Goal: Use online tool/utility: Use online tool/utility

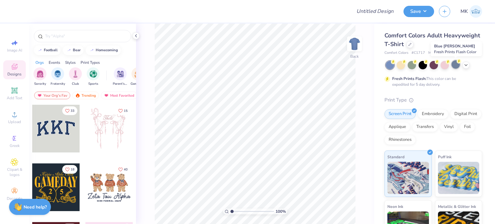
click at [455, 62] on div at bounding box center [455, 64] width 8 height 8
click at [10, 47] on div "Image AI" at bounding box center [14, 45] width 23 height 19
select select "4"
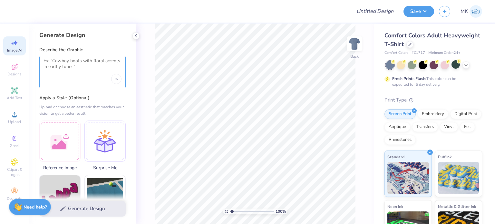
click at [63, 63] on textarea at bounding box center [82, 66] width 78 height 16
paste textarea "Child Life Association"
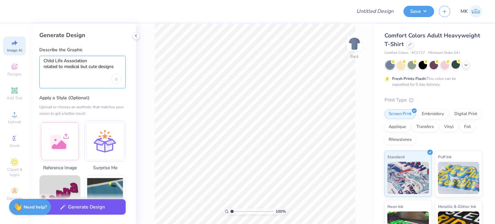
type textarea "Child Life Association related to medical but cute designs"
click at [90, 208] on button "Generate Design" at bounding box center [82, 207] width 86 height 16
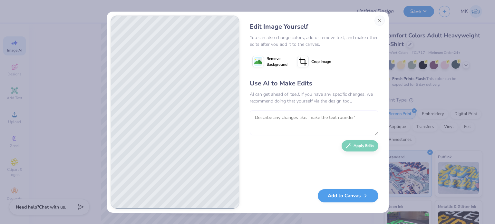
click at [287, 122] on textarea at bounding box center [314, 122] width 128 height 25
paste textarea "Child Life Association"
type textarea "also add Child Life Association"
click at [353, 143] on button "Apply Edits" at bounding box center [359, 143] width 37 height 11
click at [259, 60] on image at bounding box center [258, 62] width 8 height 8
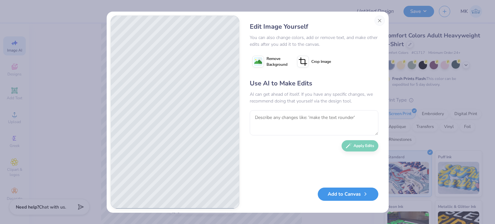
click at [362, 196] on button "Add to Canvas" at bounding box center [348, 193] width 61 height 13
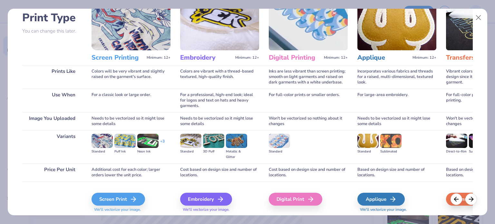
scroll to position [65, 0]
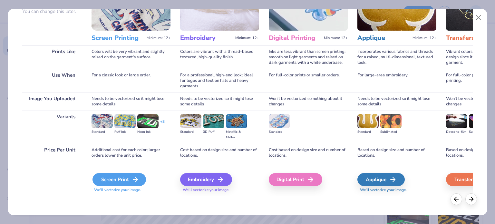
click at [115, 182] on div "Screen Print" at bounding box center [118, 179] width 53 height 13
click at [115, 179] on div "Screen Print" at bounding box center [118, 179] width 53 height 13
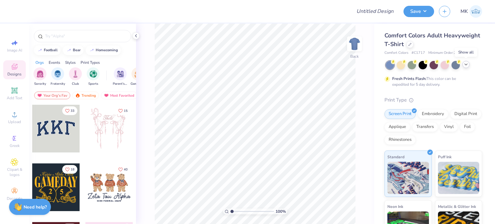
click at [467, 64] on icon at bounding box center [465, 64] width 5 height 5
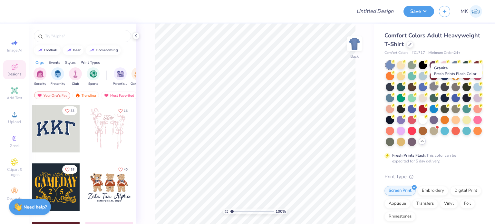
click at [438, 85] on div at bounding box center [433, 86] width 8 height 8
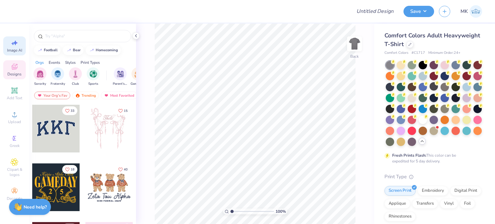
click at [13, 43] on icon at bounding box center [12, 43] width 3 height 3
select select "4"
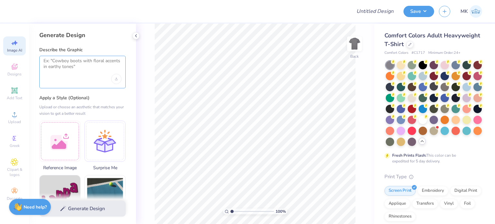
click at [73, 64] on textarea at bounding box center [82, 66] width 78 height 16
click at [94, 77] on div at bounding box center [82, 72] width 86 height 33
click at [76, 66] on textarea at bounding box center [82, 66] width 78 height 16
paste textarea "Child Life Association"
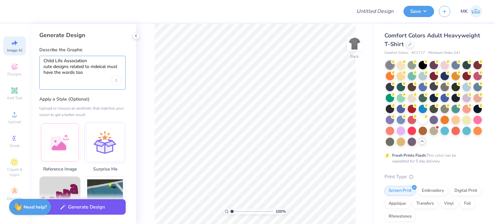
type textarea "Child Life Association cute designs related to mdeical must have the words too"
click at [79, 207] on button "Generate Design" at bounding box center [82, 207] width 86 height 16
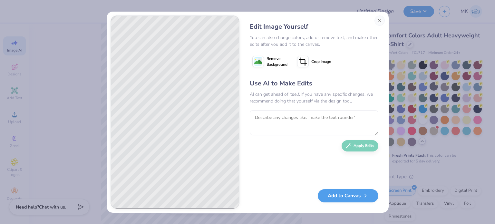
click at [257, 62] on image at bounding box center [258, 62] width 8 height 8
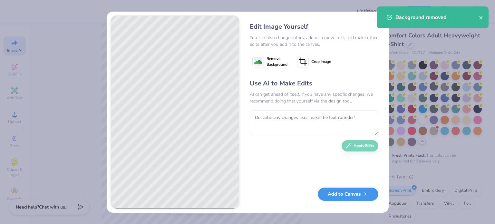
click at [344, 196] on button "Add to Canvas" at bounding box center [348, 193] width 61 height 13
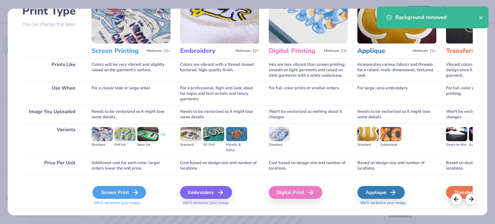
scroll to position [65, 0]
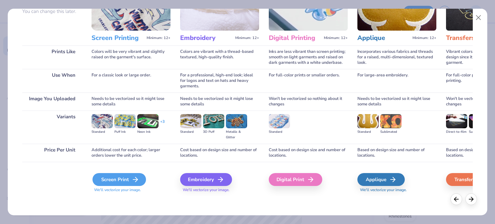
click at [128, 180] on div "Screen Print" at bounding box center [118, 179] width 53 height 13
click at [129, 179] on div "Screen Print" at bounding box center [118, 179] width 53 height 13
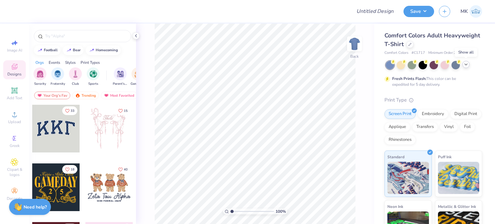
click at [464, 64] on icon at bounding box center [465, 64] width 5 height 5
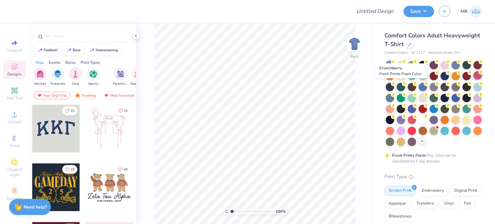
click at [473, 80] on div at bounding box center [477, 75] width 8 height 8
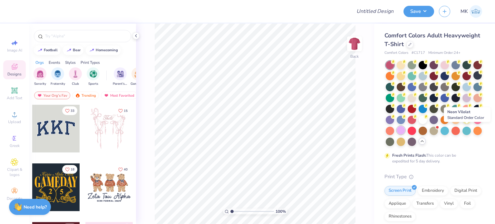
click at [405, 131] on div at bounding box center [400, 130] width 8 height 8
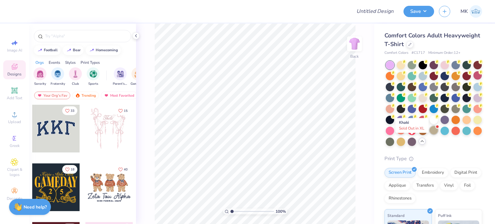
click at [429, 134] on div at bounding box center [433, 130] width 8 height 8
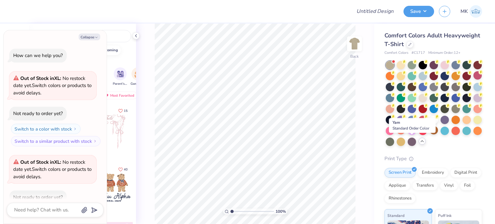
scroll to position [35, 0]
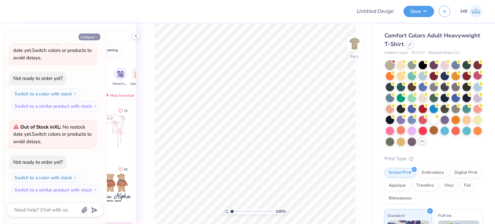
click at [89, 35] on button "Collapse" at bounding box center [90, 36] width 22 height 7
type textarea "x"
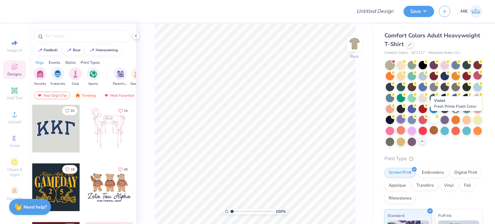
click at [405, 120] on div at bounding box center [400, 119] width 8 height 8
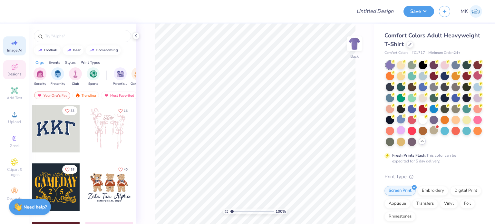
click at [14, 45] on icon at bounding box center [15, 43] width 8 height 8
select select "4"
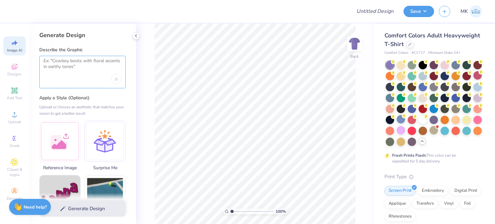
click at [57, 61] on textarea at bounding box center [82, 66] width 78 height 16
paste textarea "Child Life Association"
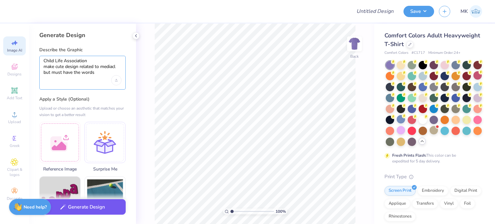
type textarea "Child Life Association make cute design related to mediacl but must have the wo…"
click at [74, 209] on button "Generate Design" at bounding box center [82, 207] width 86 height 16
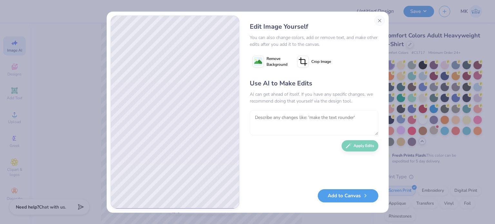
click at [267, 120] on textarea at bounding box center [314, 122] width 128 height 25
type textarea "spelling is wrong"
click at [354, 144] on button "Apply Edits" at bounding box center [359, 143] width 37 height 11
